Goal: Book appointment/travel/reservation

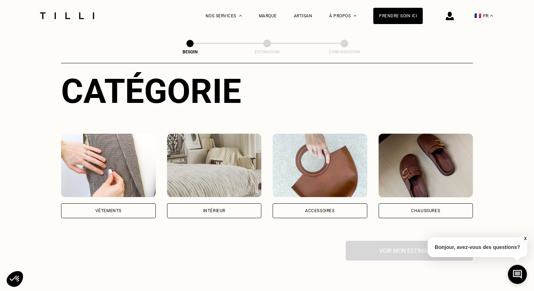
scroll to position [133, 0]
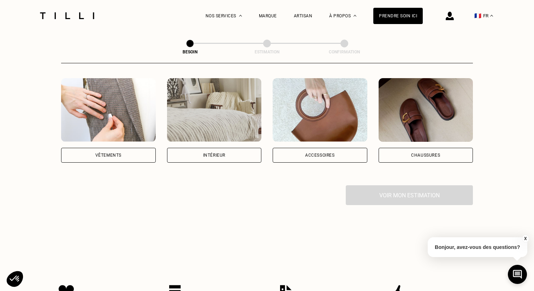
click at [216, 150] on div "Intérieur" at bounding box center [214, 155] width 95 height 15
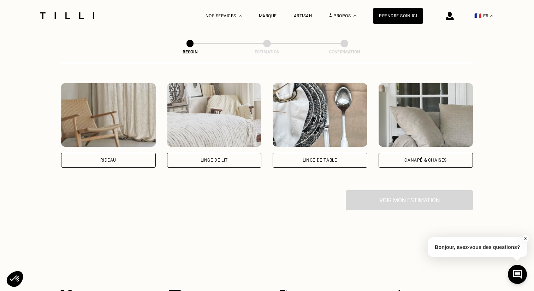
scroll to position [320, 0]
click at [120, 152] on div "Rideau" at bounding box center [108, 159] width 95 height 15
select select "FR"
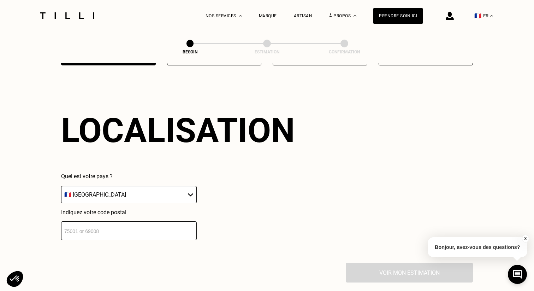
scroll to position [422, 0]
click at [90, 228] on input "number" at bounding box center [129, 230] width 136 height 19
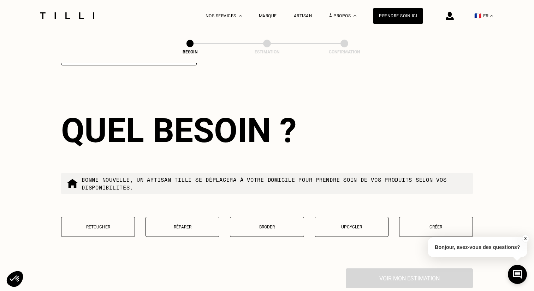
scroll to position [597, 0]
type input "92250"
click at [111, 224] on p "Retoucher" at bounding box center [98, 226] width 66 height 5
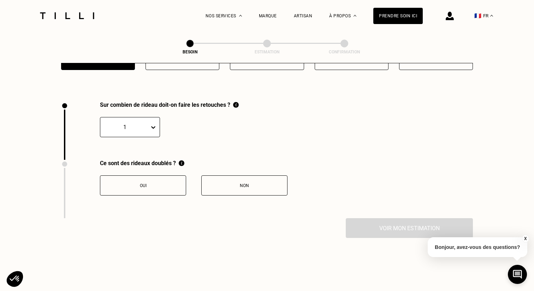
click at [111, 219] on div "Voir mon estimation" at bounding box center [267, 228] width 412 height 20
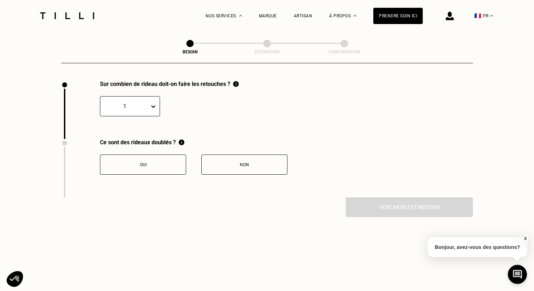
scroll to position [785, 0]
click at [145, 95] on div "1" at bounding box center [130, 105] width 60 height 20
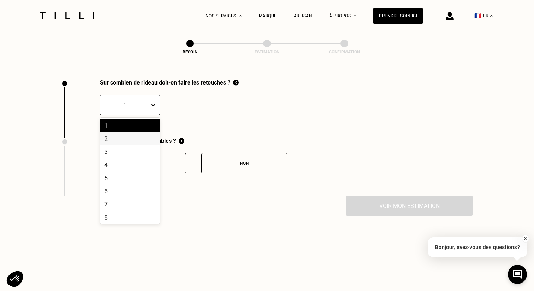
click at [124, 132] on div "2" at bounding box center [130, 138] width 60 height 13
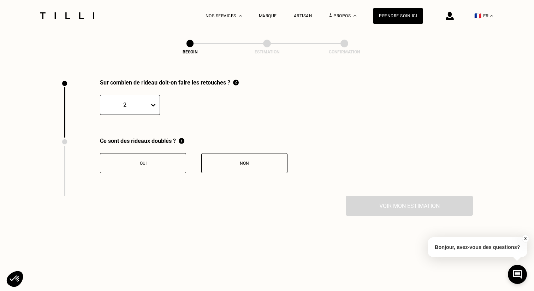
click at [156, 161] on div "Oui" at bounding box center [143, 163] width 78 height 5
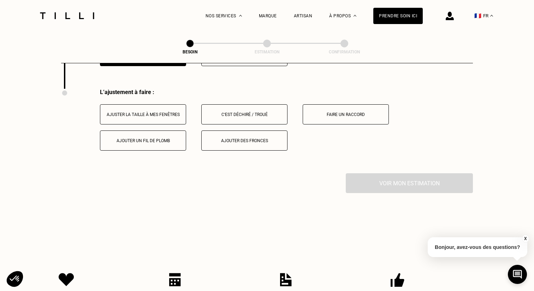
scroll to position [894, 0]
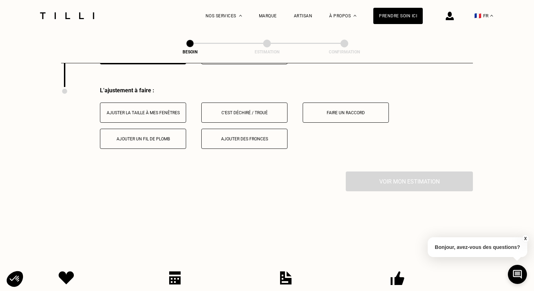
click at [153, 107] on button "Ajuster la taille à mes fenêtres" at bounding box center [143, 112] width 86 height 20
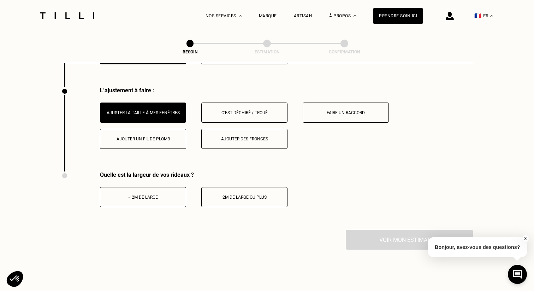
click at [141, 187] on button "< 2m de large" at bounding box center [143, 197] width 86 height 20
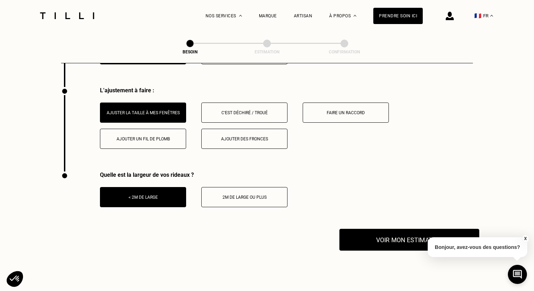
click at [375, 229] on button "Voir mon estimation" at bounding box center [410, 240] width 140 height 22
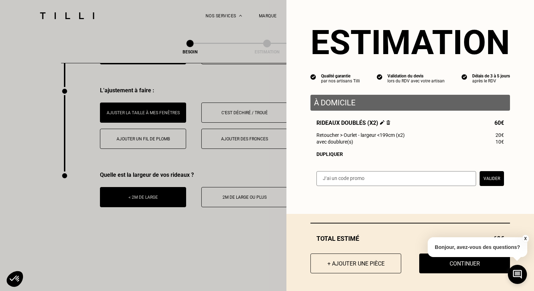
click at [377, 140] on div "avec doublure(s) 10€" at bounding box center [411, 142] width 188 height 6
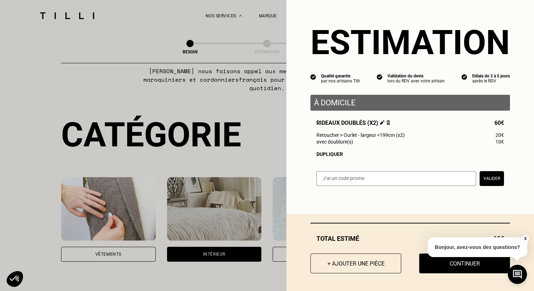
scroll to position [0, 0]
